Goal: Find specific page/section: Find specific page/section

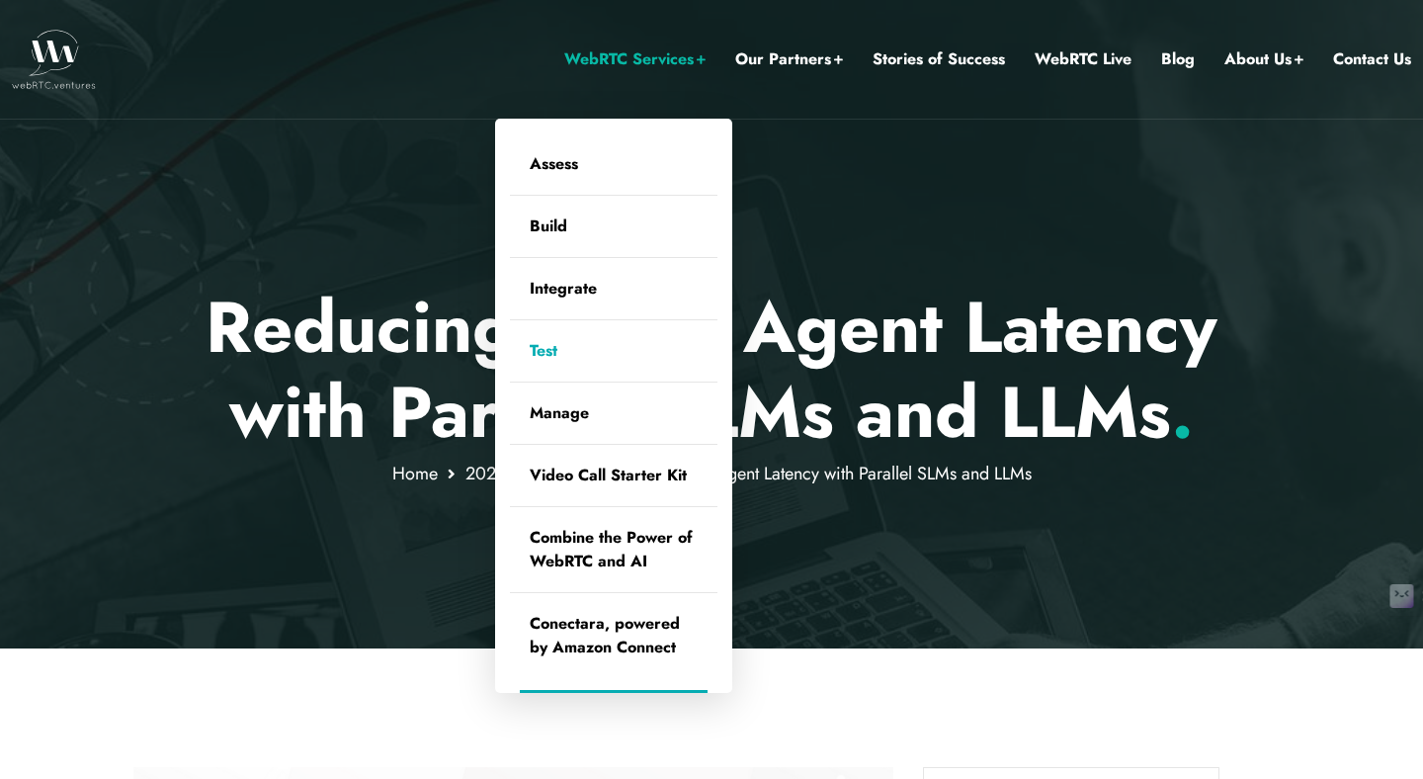
click at [549, 352] on link "Test" at bounding box center [614, 350] width 208 height 61
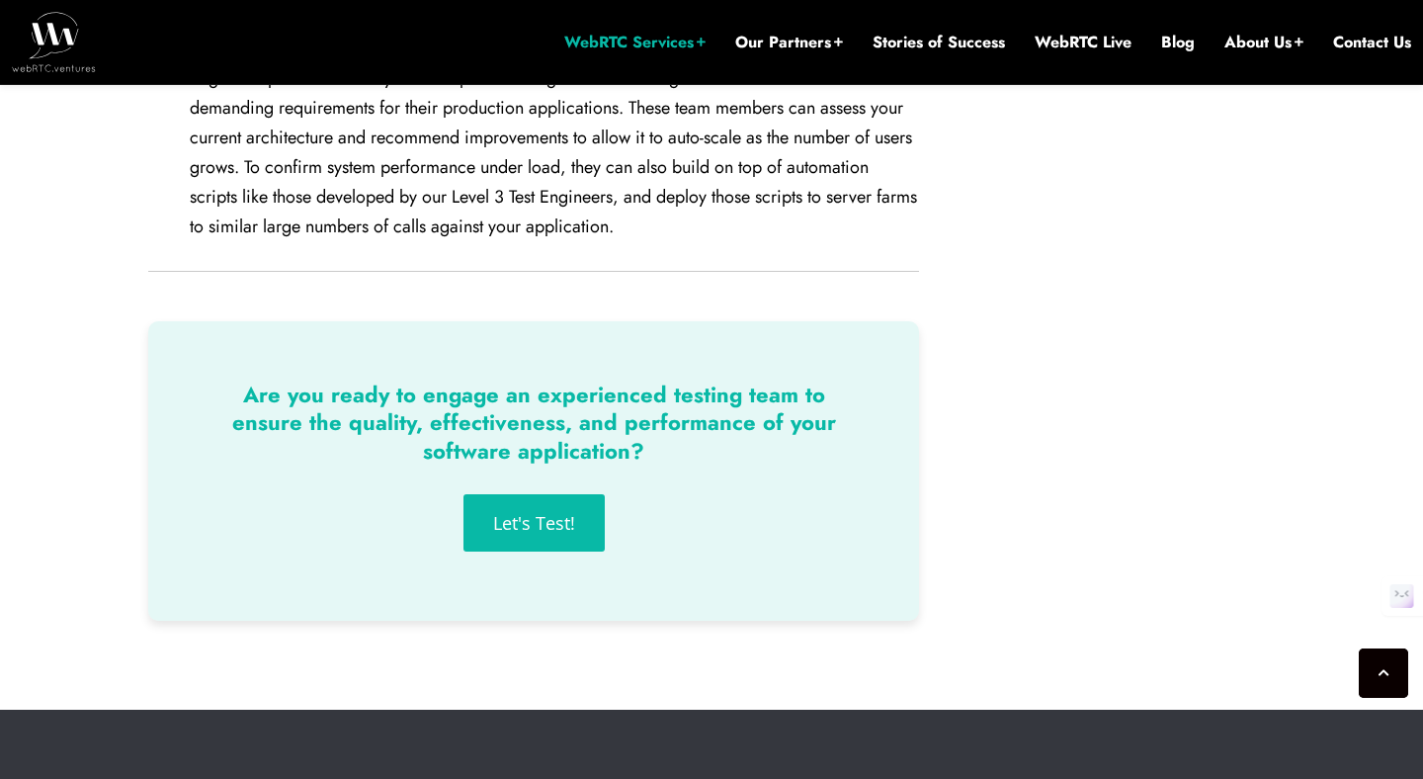
scroll to position [3292, 0]
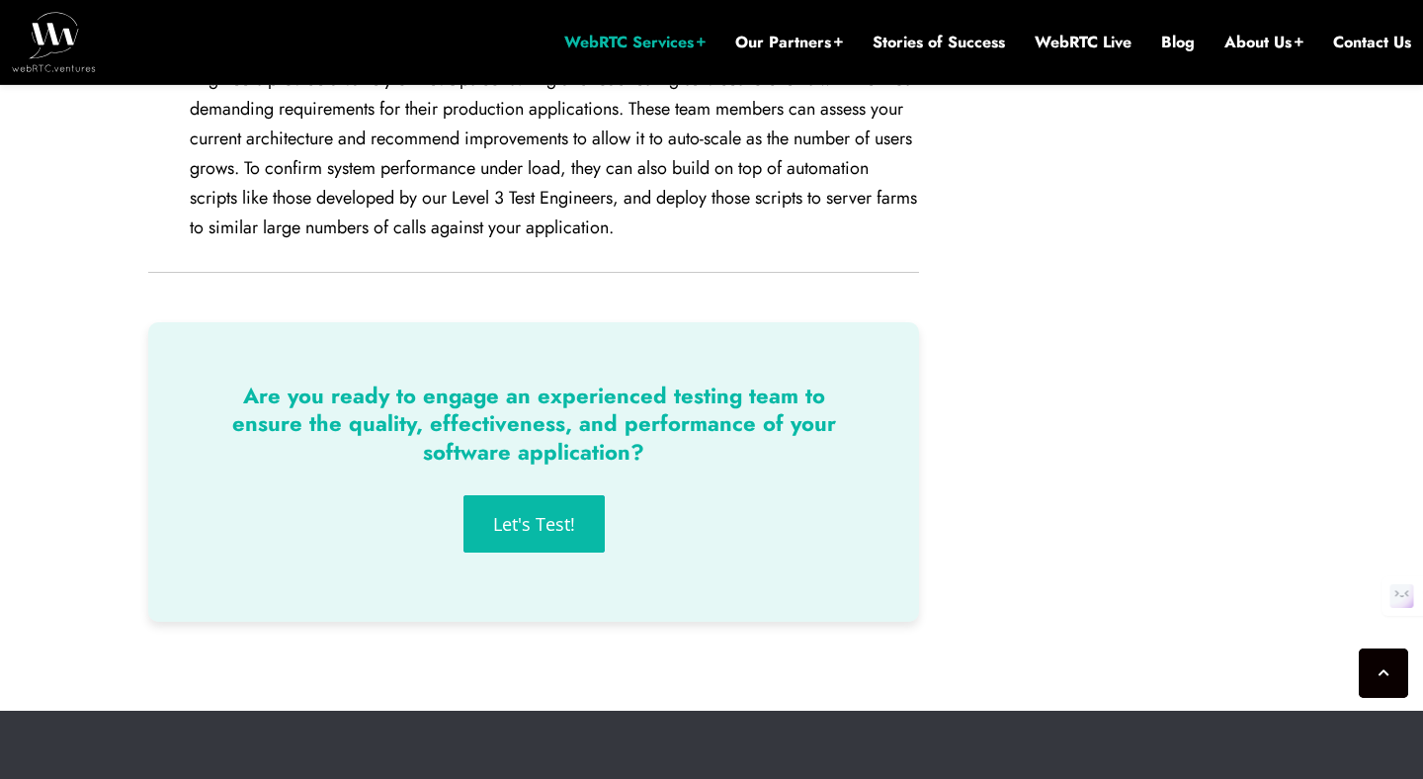
click at [569, 515] on span "Let's Test!" at bounding box center [534, 524] width 82 height 18
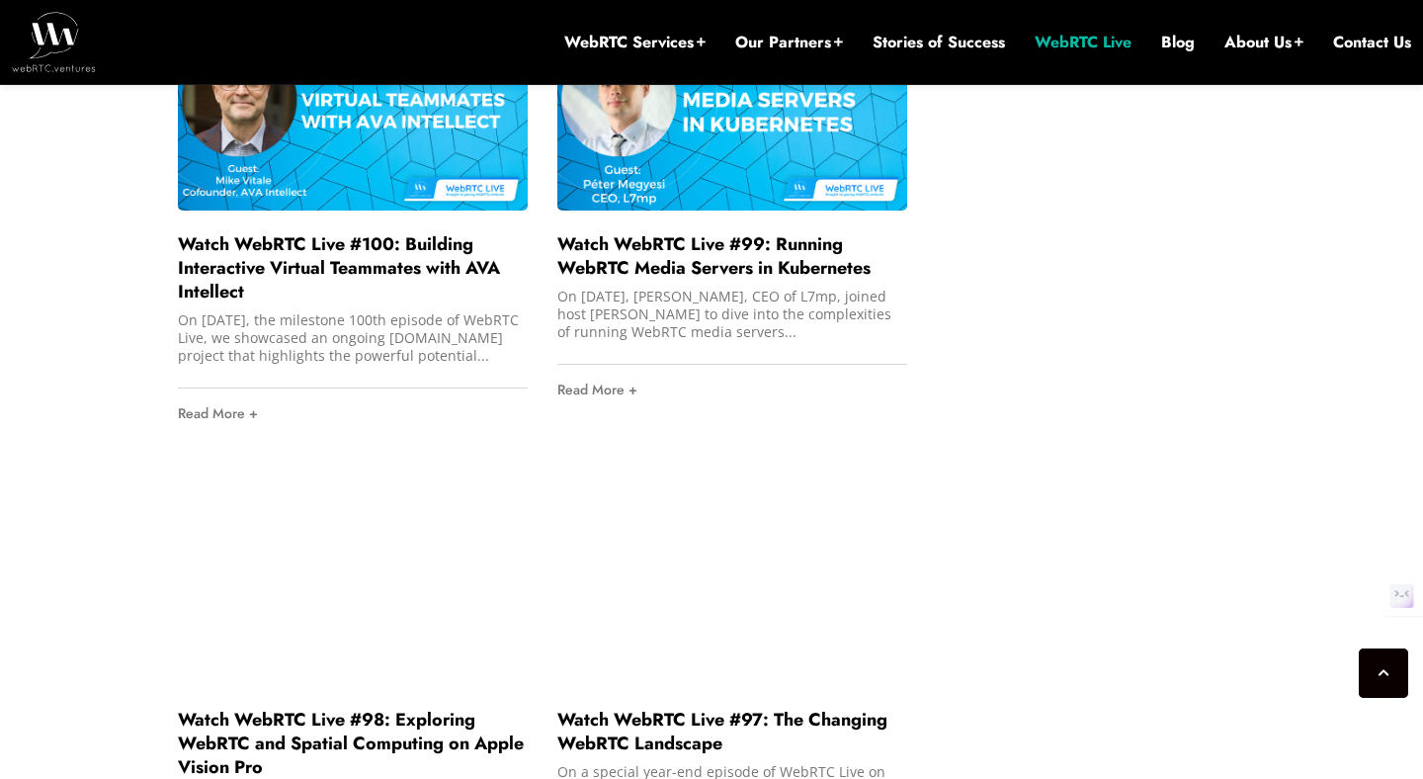
scroll to position [2364, 0]
